Goal: Check status: Check status

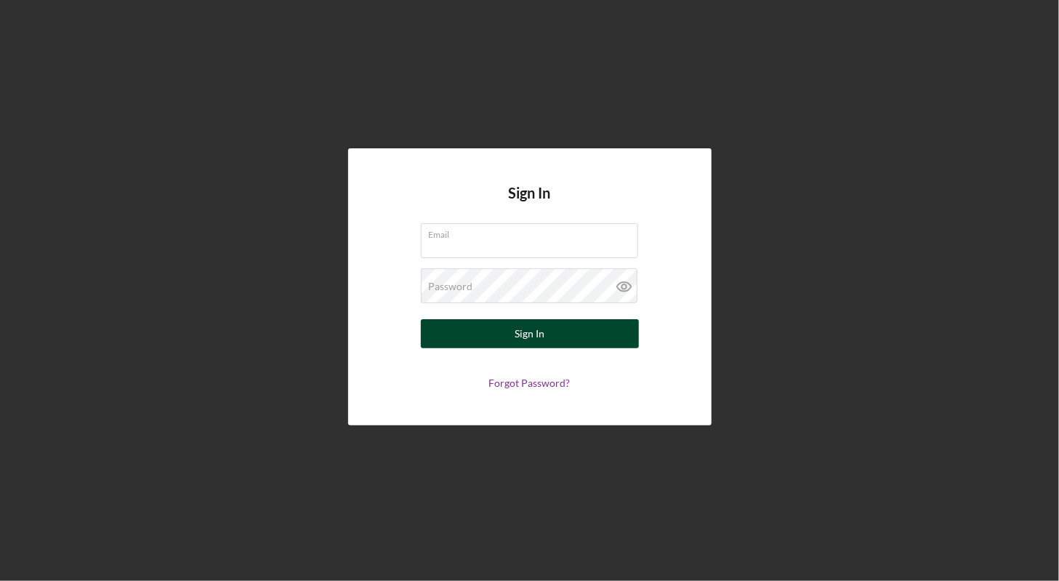
type input "[EMAIL_ADDRESS][DOMAIN_NAME]"
click at [565, 339] on button "Sign In" at bounding box center [530, 333] width 218 height 29
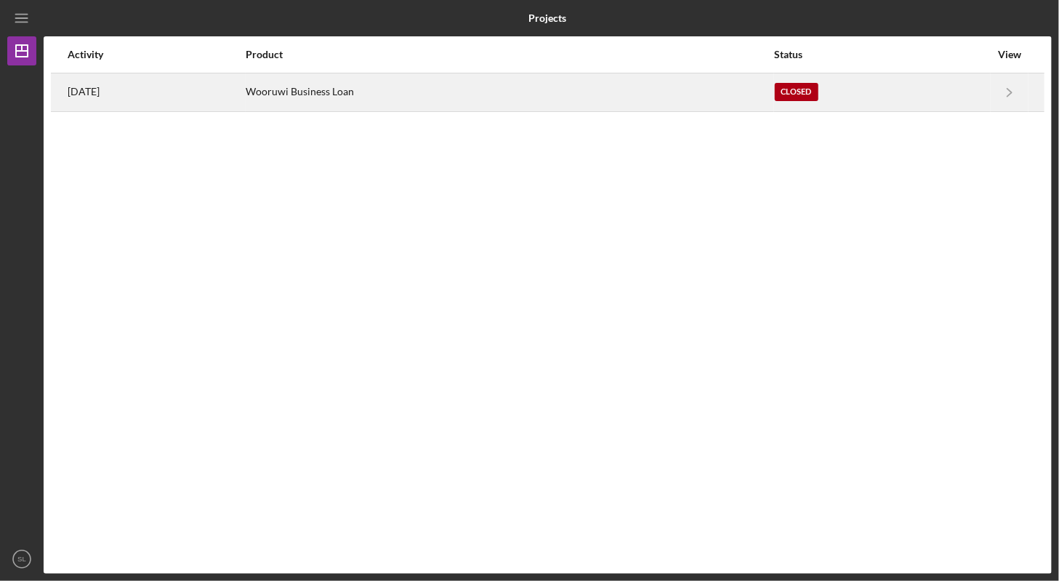
click at [331, 94] on div "Wooruwi Business Loan" at bounding box center [509, 92] width 527 height 36
